Goal: Information Seeking & Learning: Learn about a topic

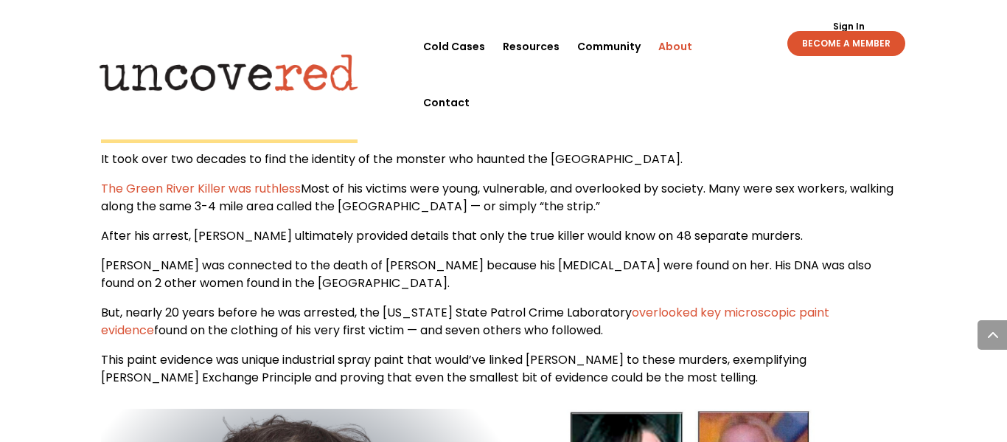
scroll to position [1903, 0]
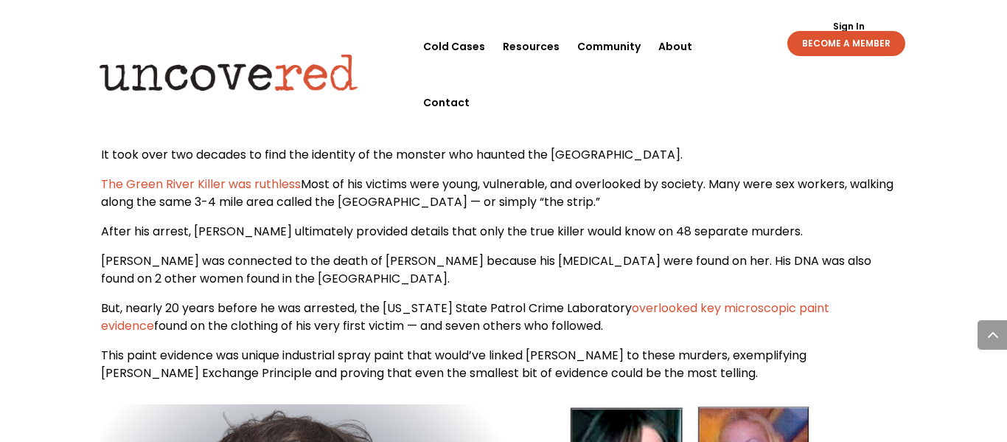
drag, startPoint x: 302, startPoint y: 123, endPoint x: 601, endPoint y: 150, distance: 299.9
click at [601, 175] on p "The Green River Killer was ruthless Most of his victims were young, vulnerable,…" at bounding box center [504, 198] width 806 height 47
drag, startPoint x: 594, startPoint y: 144, endPoint x: 652, endPoint y: 147, distance: 57.6
click at [652, 175] on p "The Green River Killer was ruthless Most of his victims were young, vulnerable,…" at bounding box center [504, 198] width 806 height 47
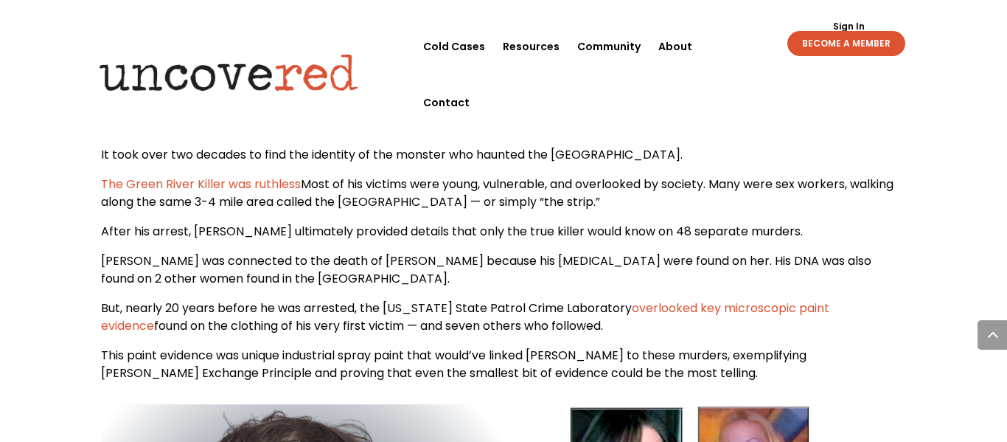
click at [652, 175] on p "The Green River Killer was ruthless Most of his victims were young, vulnerable,…" at bounding box center [504, 198] width 806 height 47
drag, startPoint x: 596, startPoint y: 143, endPoint x: 31, endPoint y: 124, distance: 565.2
copy p "The Green River Killer was ruthless Most of his victims were young, vulnerable,…"
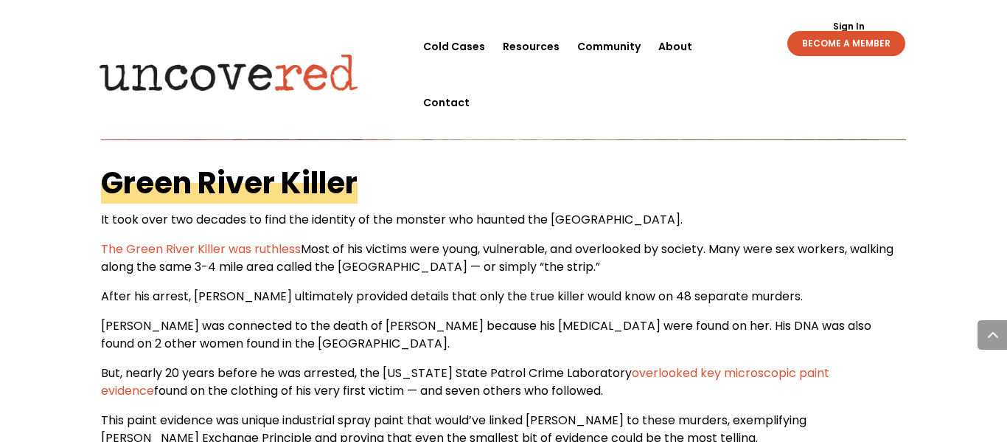
scroll to position [1835, 0]
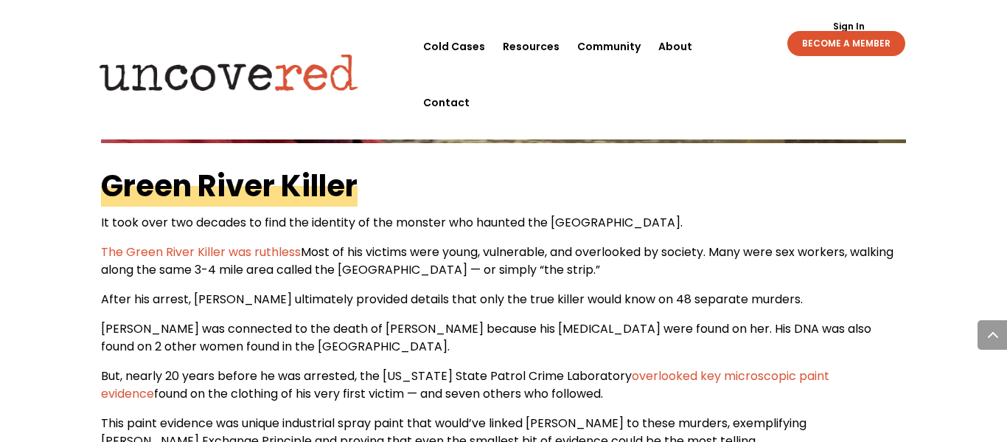
click at [368, 320] on p "[PERSON_NAME] was connected to the death of [PERSON_NAME] because his [MEDICAL_…" at bounding box center [504, 343] width 806 height 47
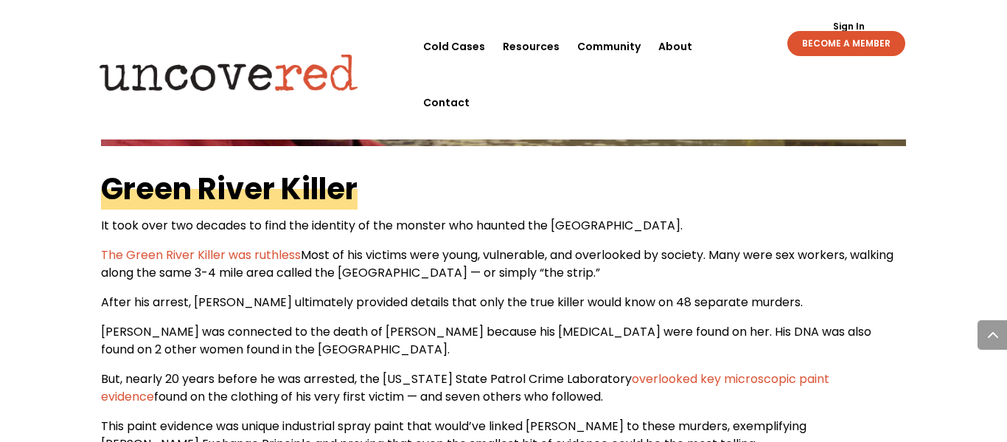
scroll to position [1832, 0]
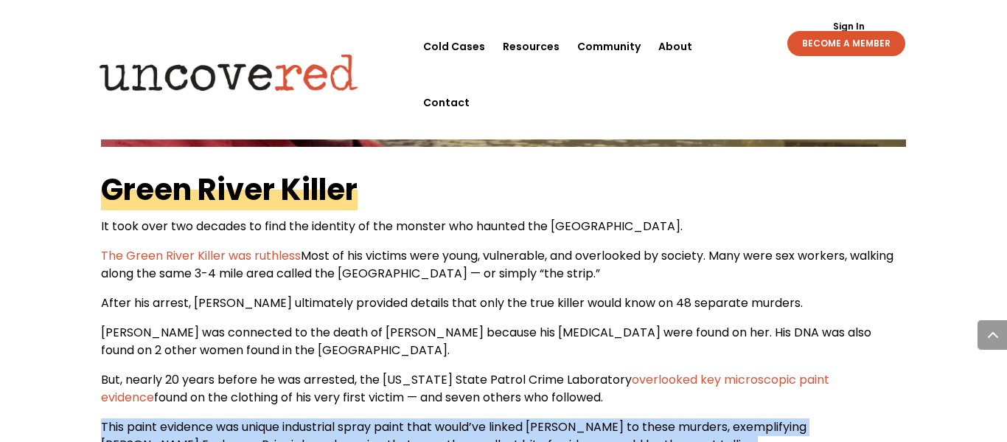
drag, startPoint x: 101, startPoint y: 366, endPoint x: 607, endPoint y: 395, distance: 506.7
click at [607, 395] on div "[PERSON_NAME] contributions to forensic science have had a lasting impact on cr…" at bounding box center [504, 427] width 806 height 1458
copy div "This paint evidence was unique industrial spray paint that would’ve linked [PER…"
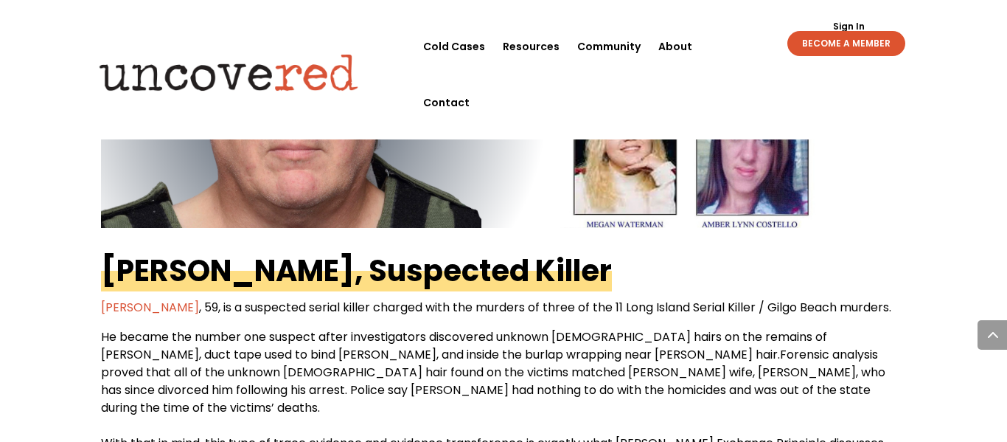
scroll to position [2379, 0]
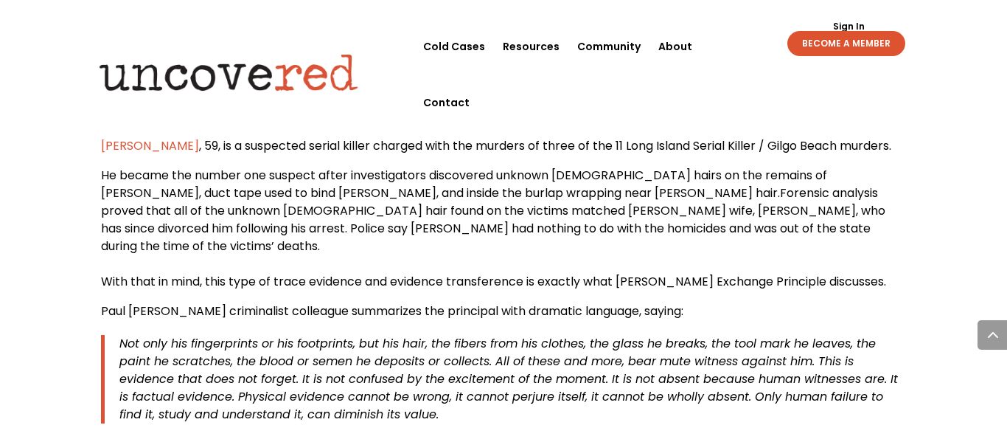
scroll to position [2539, 0]
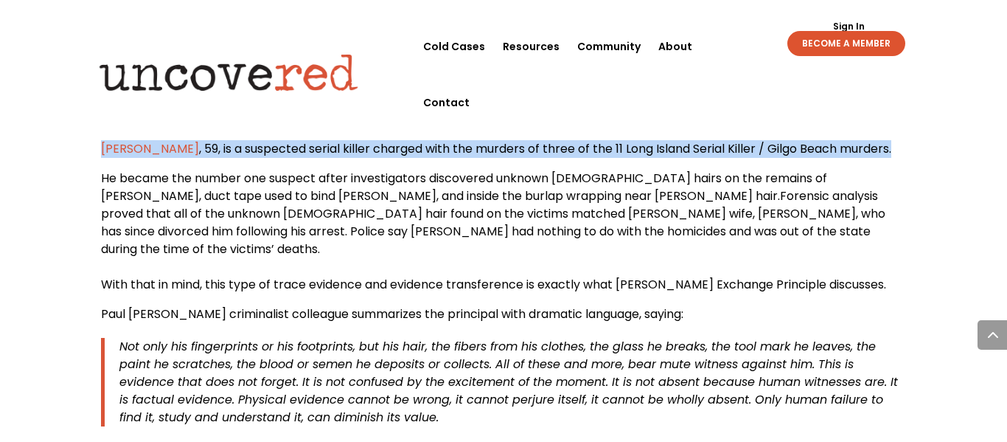
drag, startPoint x: 897, startPoint y: 88, endPoint x: 96, endPoint y: 92, distance: 801.5
copy span "[PERSON_NAME] , 59, is a suspected serial killer charged with the murders of th…"
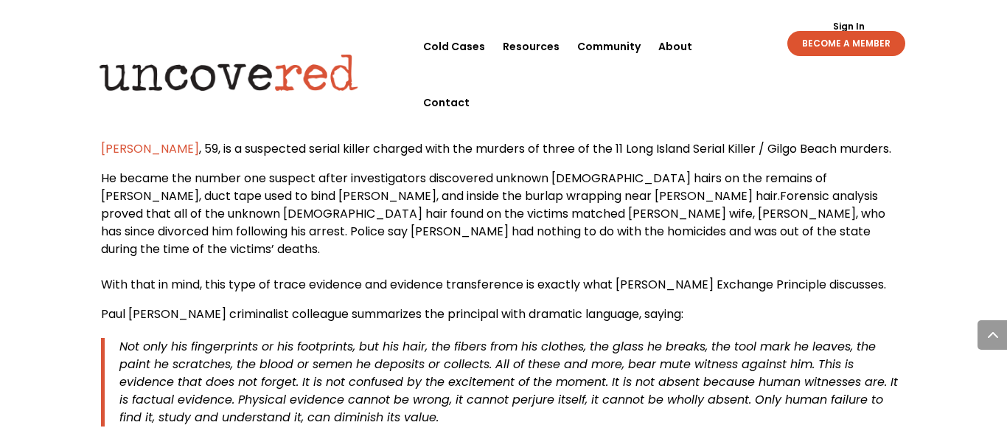
click at [239, 182] on p "He became the number one suspect after investigators discovered unknown [DEMOGR…" at bounding box center [504, 238] width 806 height 136
drag, startPoint x: 103, startPoint y: 111, endPoint x: 701, endPoint y: 142, distance: 598.0
click at [701, 170] on p "He became the number one suspect after investigators discovered unknown [DEMOGR…" at bounding box center [504, 238] width 806 height 136
click at [678, 187] on span "Forensic analysis proved that all of the unknown [DEMOGRAPHIC_DATA] hair found …" at bounding box center [493, 222] width 785 height 70
click at [889, 170] on p "He became the number one suspect after investigators discovered unknown [DEMOGR…" at bounding box center [504, 238] width 806 height 136
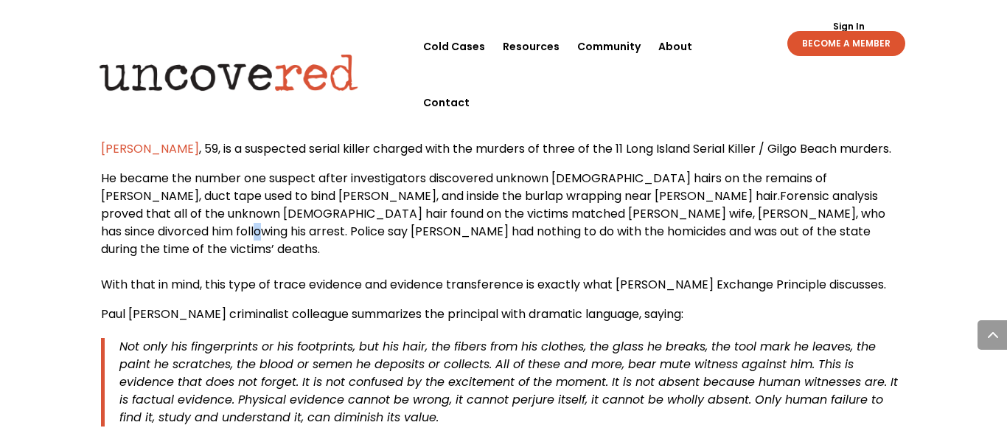
click at [894, 170] on p "He became the number one suspect after investigators discovered unknown [DEMOGR…" at bounding box center [504, 238] width 806 height 136
click at [886, 187] on span "Forensic analysis proved that all of the unknown [DEMOGRAPHIC_DATA] hair found …" at bounding box center [493, 222] width 785 height 70
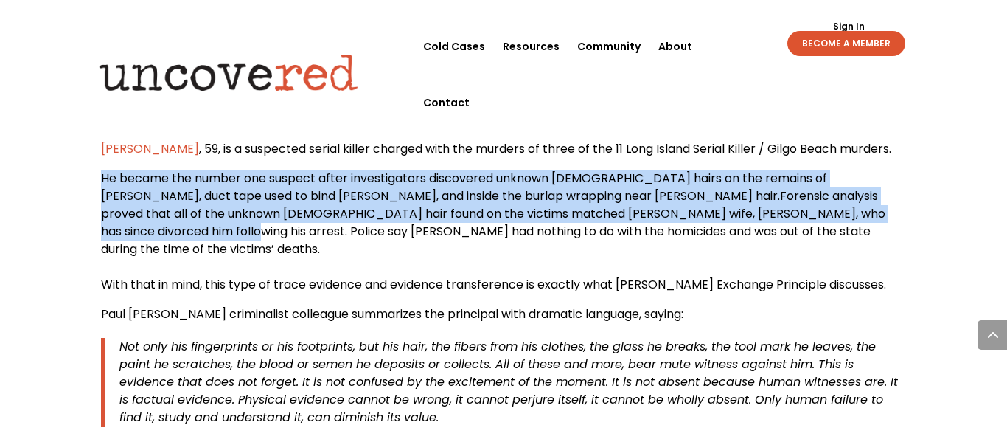
drag, startPoint x: 892, startPoint y: 157, endPoint x: 97, endPoint y: 117, distance: 795.9
copy p "He became the number one suspect after investigators discovered unknown [DEMOGR…"
